Goal: Transaction & Acquisition: Purchase product/service

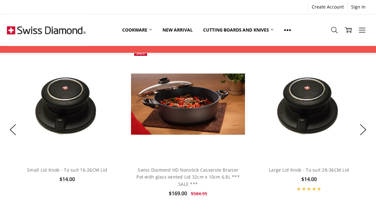
scroll to position [443, 0]
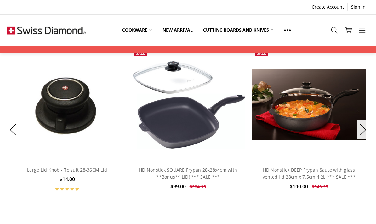
click at [14, 131] on button "Previous" at bounding box center [13, 129] width 13 height 19
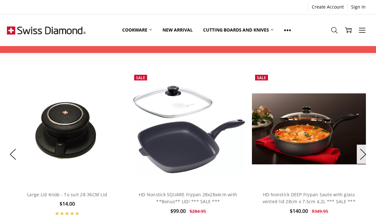
scroll to position [415, 0]
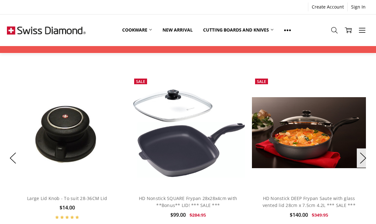
click at [150, 26] on link "Cookware" at bounding box center [137, 30] width 40 height 14
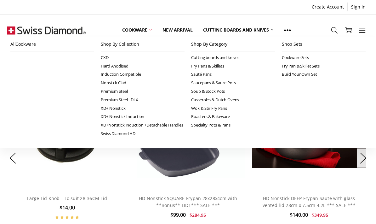
click at [150, 28] on link "Cookware" at bounding box center [137, 30] width 40 height 14
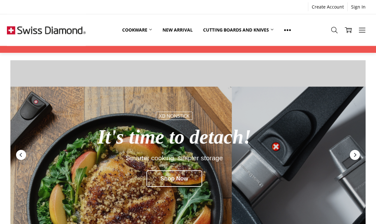
scroll to position [1, 0]
click at [149, 31] on icon at bounding box center [150, 29] width 3 height 3
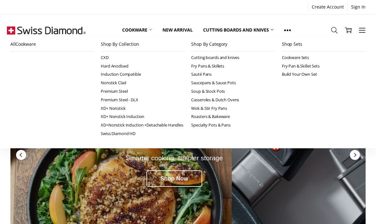
click at [148, 30] on link "Cookware" at bounding box center [137, 30] width 40 height 14
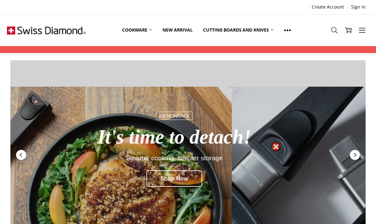
click at [149, 29] on icon at bounding box center [150, 29] width 3 height 3
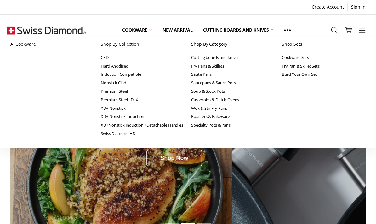
scroll to position [10, 0]
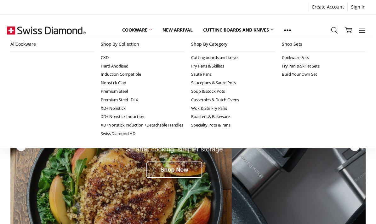
click at [29, 43] on link "All Cookware" at bounding box center [52, 44] width 84 height 14
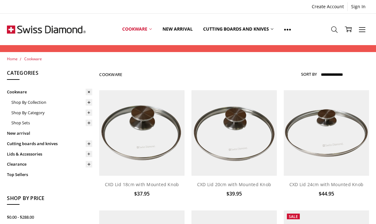
click at [90, 101] on icon at bounding box center [89, 102] width 5 height 5
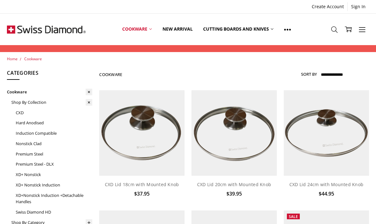
click at [132, 29] on link "Cookware" at bounding box center [137, 29] width 40 height 28
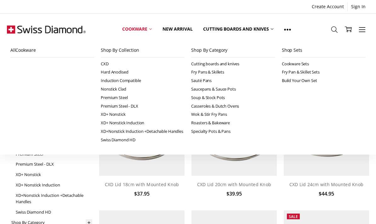
click at [236, 104] on link "Casseroles & Dutch Ovens" at bounding box center [233, 106] width 84 height 9
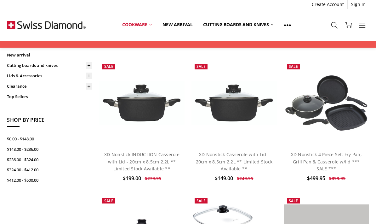
scroll to position [171, 0]
click at [229, 160] on link "XD Nonstick Casserole with Lid - 20cm x 8.5cm 2.2L ** Limited Stock Available **" at bounding box center [234, 162] width 77 height 20
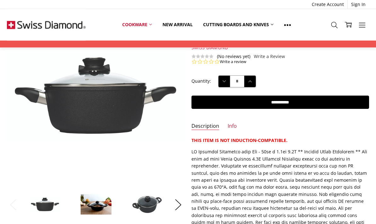
scroll to position [64, 0]
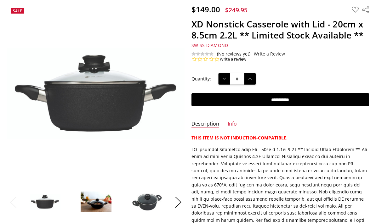
click at [101, 202] on img at bounding box center [96, 201] width 32 height 21
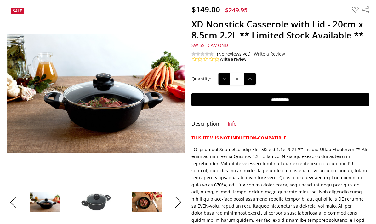
click at [103, 196] on img at bounding box center [96, 201] width 32 height 19
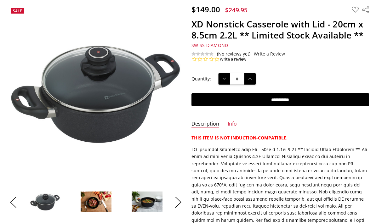
click at [101, 202] on img at bounding box center [96, 201] width 32 height 21
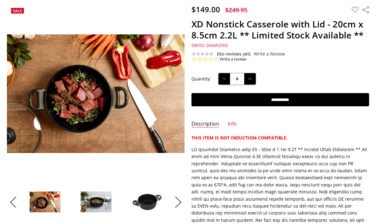
click at [102, 202] on img at bounding box center [96, 201] width 32 height 21
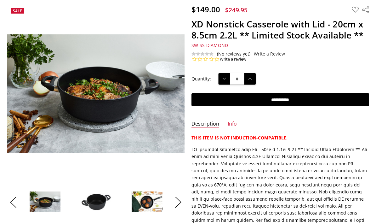
click at [96, 205] on img at bounding box center [96, 202] width 32 height 19
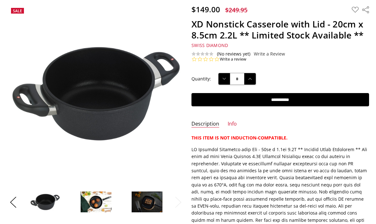
click at [101, 205] on img at bounding box center [96, 201] width 32 height 21
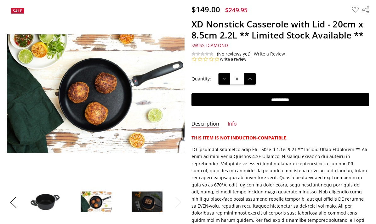
click at [142, 206] on img at bounding box center [147, 201] width 32 height 21
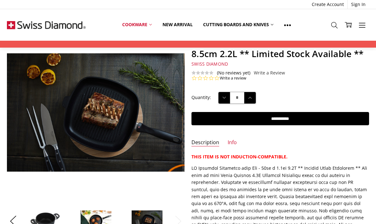
scroll to position [45, 0]
